Goal: Information Seeking & Learning: Learn about a topic

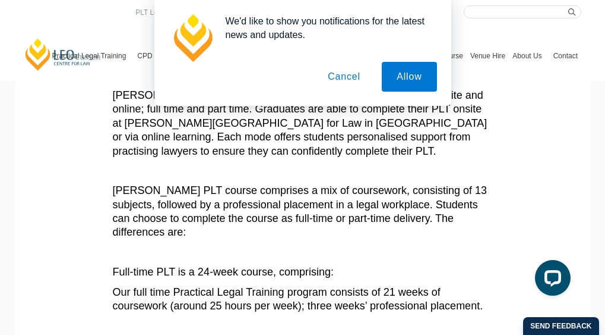
click at [346, 85] on button "Cancel" at bounding box center [344, 77] width 62 height 30
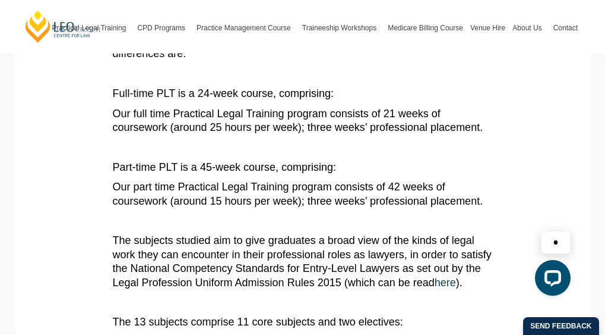
scroll to position [370, 0]
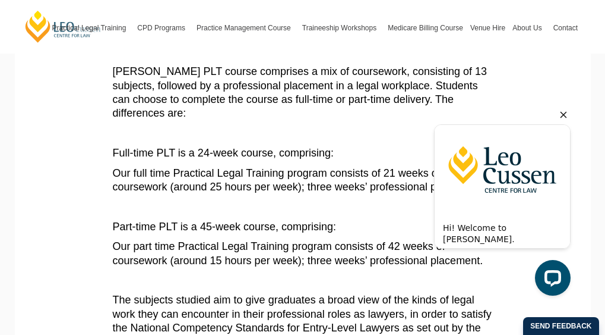
click at [562, 115] on icon "Hide greeting" at bounding box center [564, 115] width 14 height 14
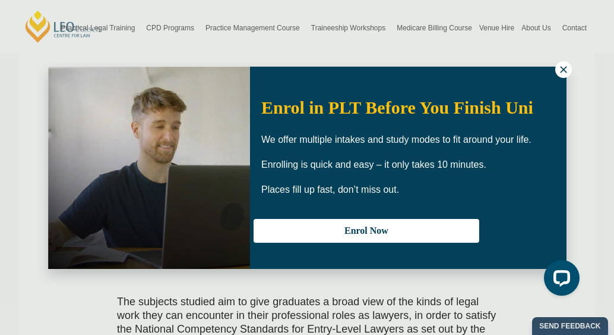
click at [564, 67] on icon at bounding box center [564, 69] width 11 height 11
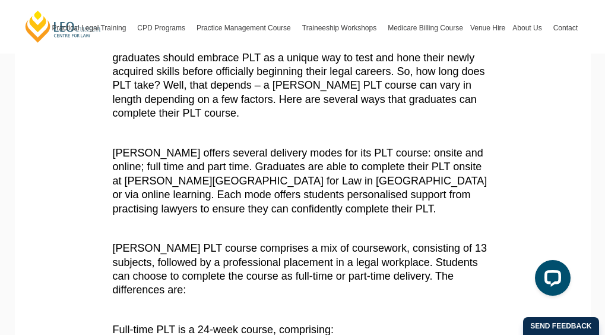
scroll to position [178, 0]
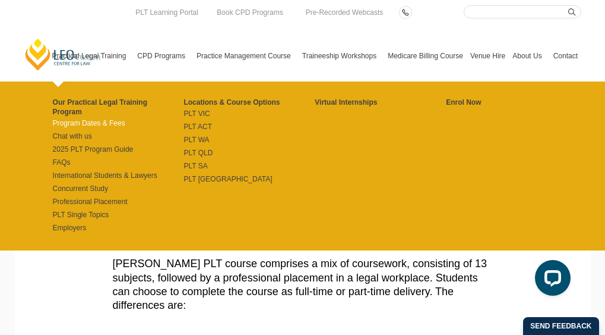
click at [111, 125] on link "Program Dates & Fees" at bounding box center [118, 123] width 131 height 10
